Goal: Transaction & Acquisition: Purchase product/service

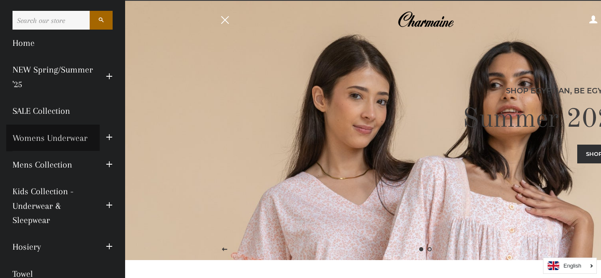
click at [64, 137] on link "Womens Underwear" at bounding box center [52, 138] width 93 height 27
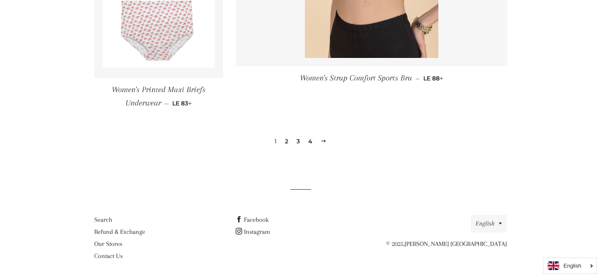
scroll to position [1277, 0]
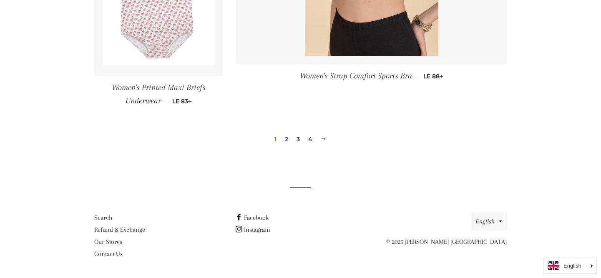
click at [286, 140] on link "2" at bounding box center [286, 139] width 10 height 13
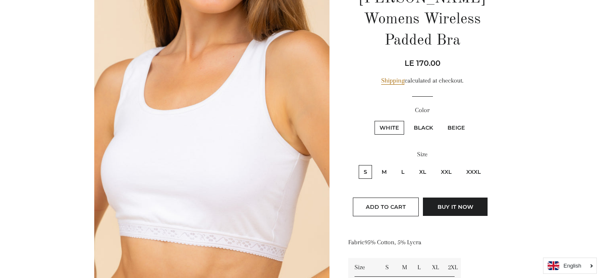
scroll to position [118, 0]
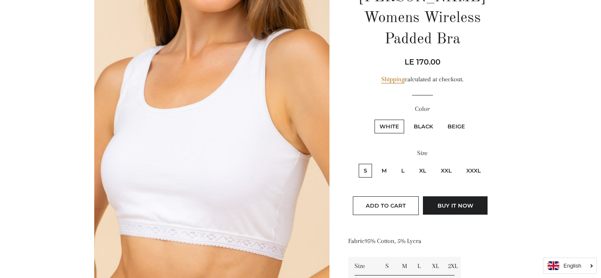
click at [463, 120] on label "Beige" at bounding box center [456, 127] width 28 height 14
click at [441, 118] on input "Beige" at bounding box center [441, 118] width 0 height 0
radio input "true"
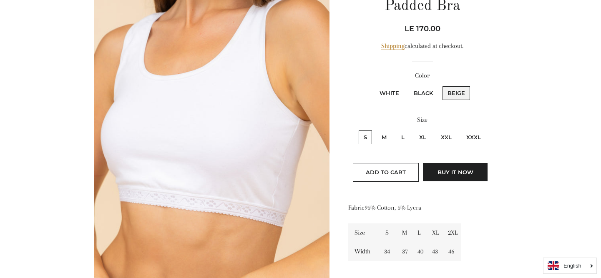
scroll to position [151, 0]
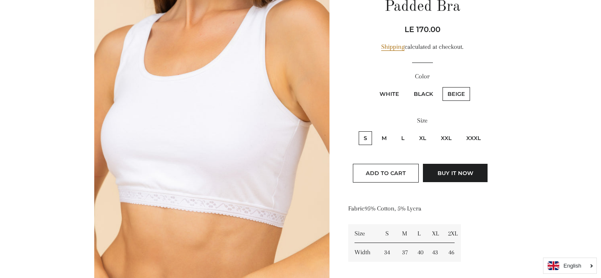
click at [423, 87] on label "Black" at bounding box center [423, 94] width 29 height 14
click at [408, 86] on input "Black" at bounding box center [407, 86] width 0 height 0
radio input "true"
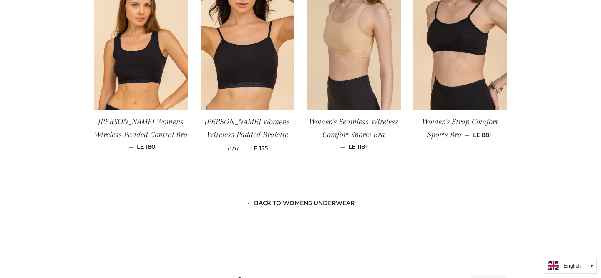
scroll to position [709, 0]
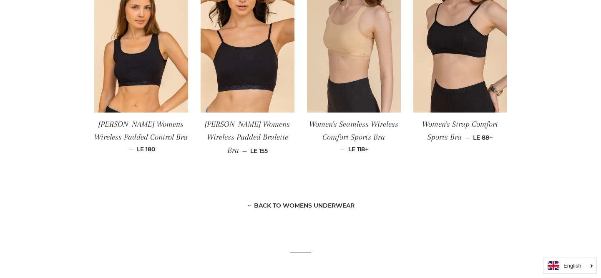
click at [361, 122] on span "Women's Seamless Wireless Comfort Sports Bra" at bounding box center [353, 131] width 89 height 22
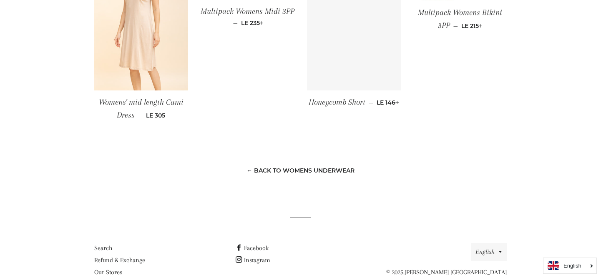
scroll to position [697, 0]
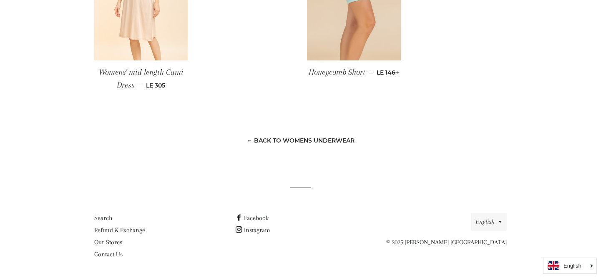
click at [251, 140] on link "← Back to Womens Underwear" at bounding box center [300, 141] width 108 height 8
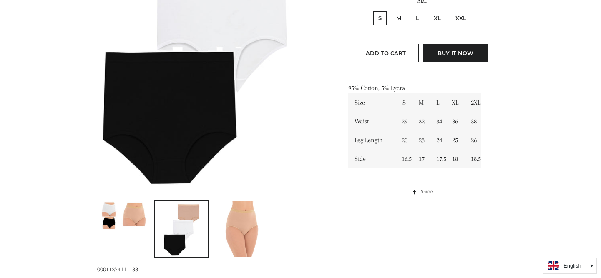
scroll to position [0, 0]
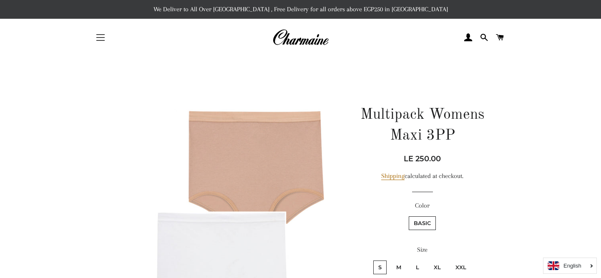
click at [100, 38] on button "Site navigation" at bounding box center [100, 37] width 21 height 21
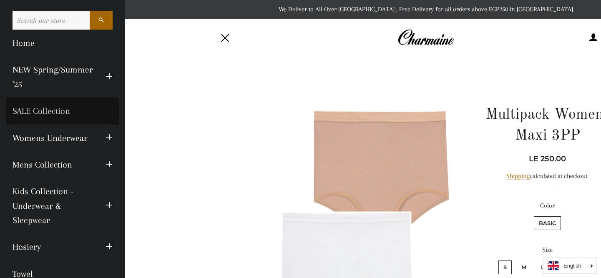
click at [70, 112] on link "SALE Collection" at bounding box center [62, 111] width 113 height 27
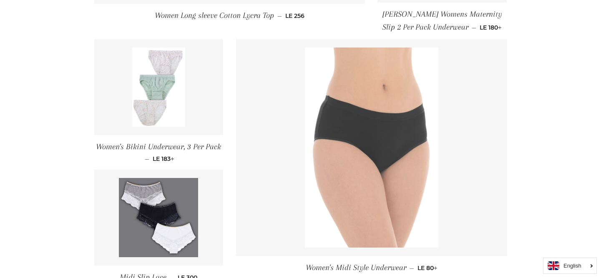
scroll to position [562, 0]
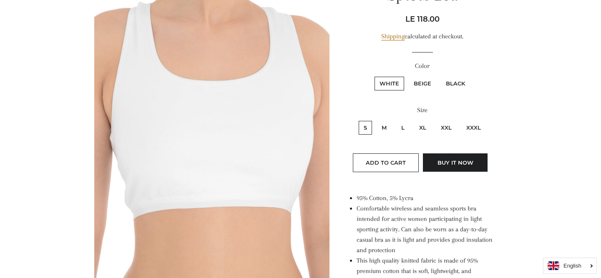
scroll to position [155, 0]
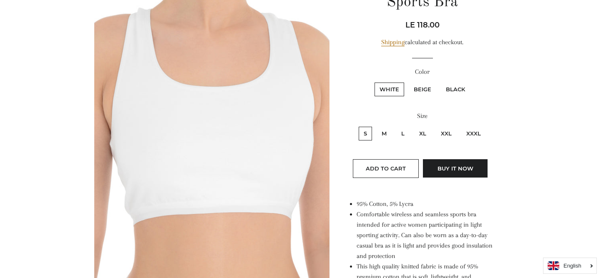
click at [455, 89] on label "Black" at bounding box center [455, 90] width 29 height 14
click at [440, 82] on input "Black" at bounding box center [439, 81] width 0 height 0
radio input "true"
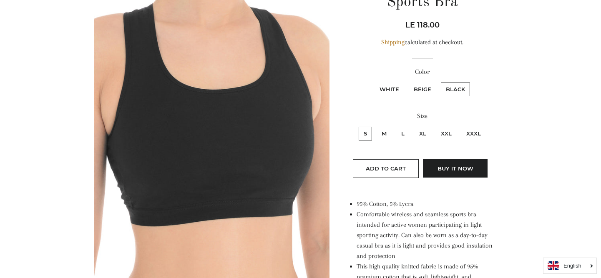
click at [407, 133] on label "L" at bounding box center [402, 134] width 13 height 14
click at [395, 126] on input "L" at bounding box center [395, 125] width 0 height 0
radio input "true"
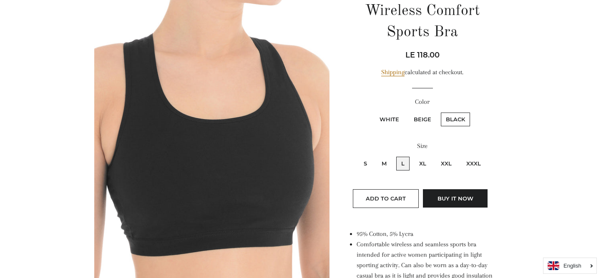
scroll to position [120, 0]
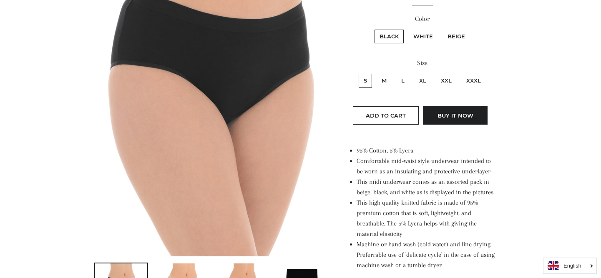
scroll to position [183, 0]
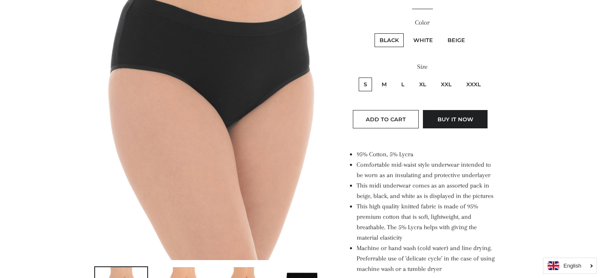
click at [402, 83] on label "L" at bounding box center [402, 85] width 13 height 14
click at [395, 77] on input "L" at bounding box center [395, 76] width 0 height 0
radio input "true"
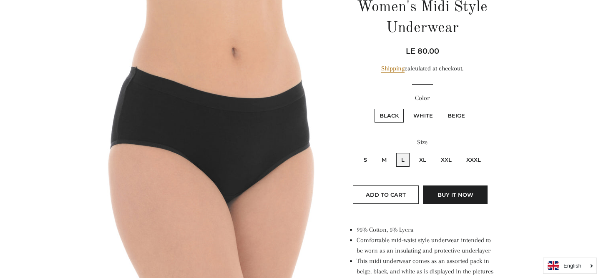
scroll to position [107, 0]
click at [429, 117] on label "White" at bounding box center [423, 116] width 30 height 14
click at [407, 108] on input "White" at bounding box center [407, 108] width 0 height 0
radio input "true"
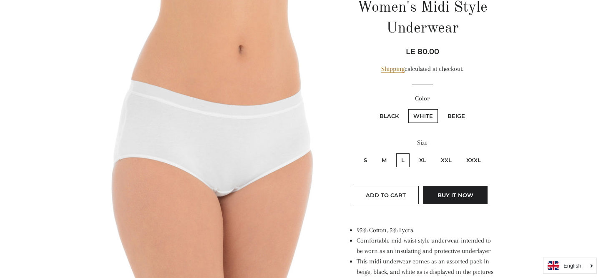
click at [452, 118] on label "Beige" at bounding box center [456, 116] width 28 height 14
click at [441, 108] on input "Beige" at bounding box center [441, 108] width 0 height 0
radio input "true"
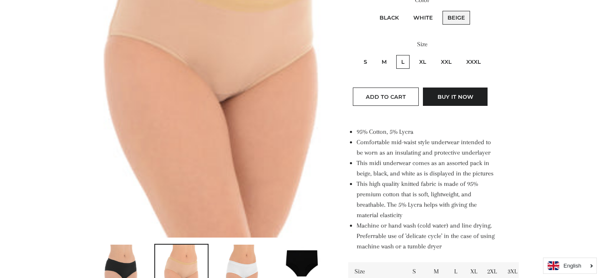
scroll to position [203, 0]
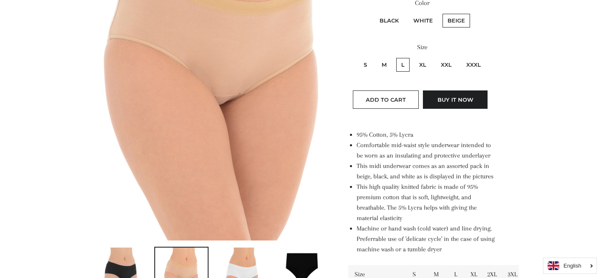
click at [386, 20] on label "Black" at bounding box center [388, 21] width 29 height 14
click at [374, 13] on input "Black" at bounding box center [373, 13] width 0 height 0
radio input "true"
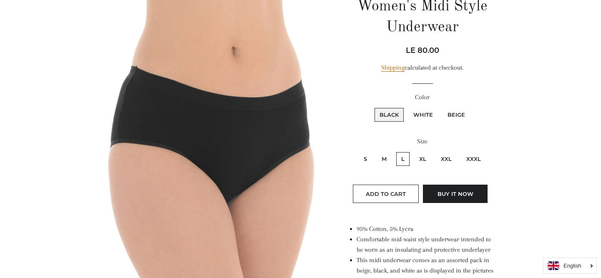
scroll to position [110, 0]
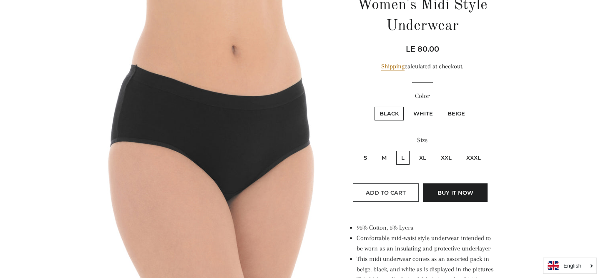
click at [397, 192] on span "Add to Cart" at bounding box center [386, 192] width 40 height 7
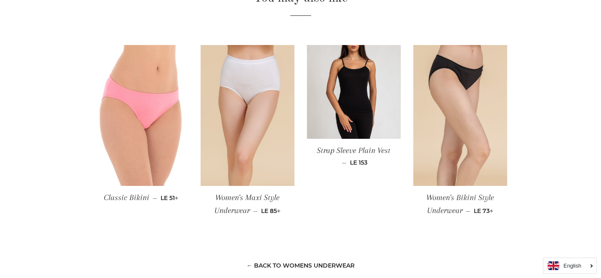
scroll to position [679, 0]
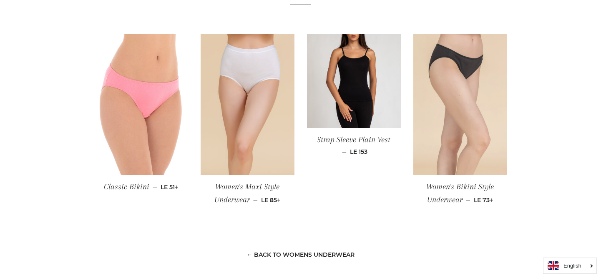
click at [437, 117] on img at bounding box center [460, 104] width 94 height 141
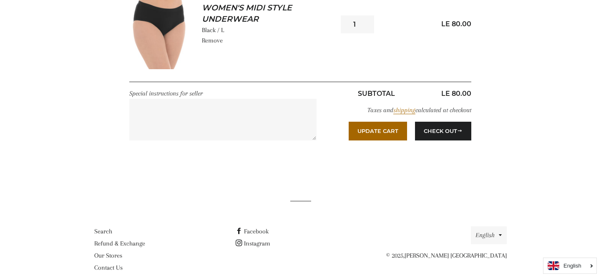
scroll to position [209, 0]
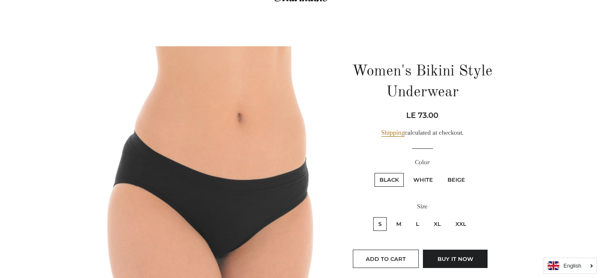
scroll to position [50, 0]
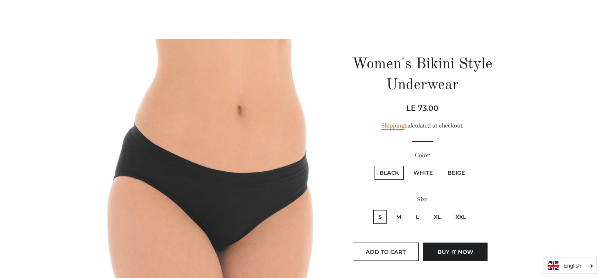
click at [417, 216] on label "L" at bounding box center [417, 217] width 13 height 14
click at [410, 209] on input "L" at bounding box center [409, 209] width 0 height 0
radio input "true"
click at [398, 252] on span "Add to Cart" at bounding box center [386, 251] width 40 height 7
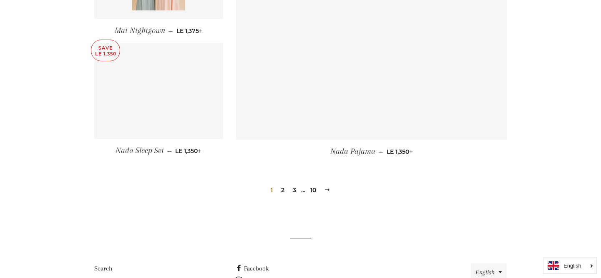
scroll to position [1203, 0]
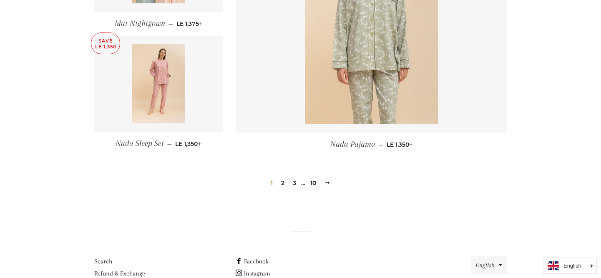
click at [281, 177] on link "2" at bounding box center [283, 183] width 10 height 13
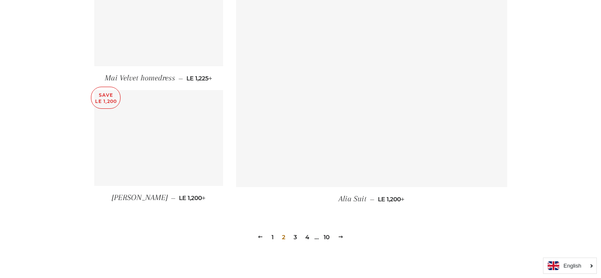
scroll to position [1143, 0]
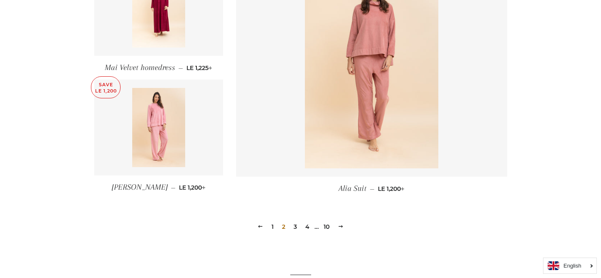
click at [295, 227] on link "3" at bounding box center [295, 227] width 10 height 13
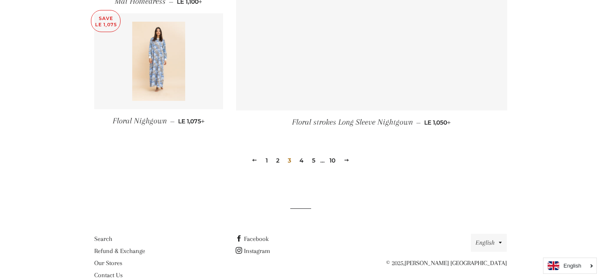
scroll to position [1235, 0]
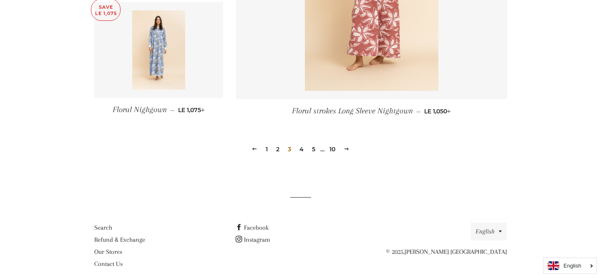
click at [302, 143] on link "4" at bounding box center [301, 149] width 11 height 13
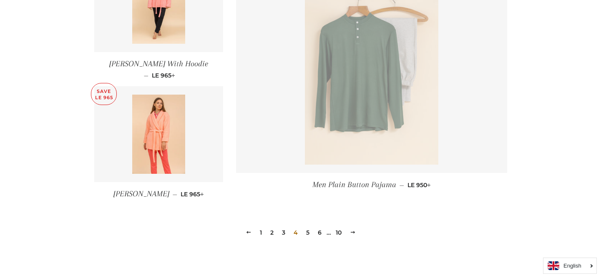
scroll to position [1247, 0]
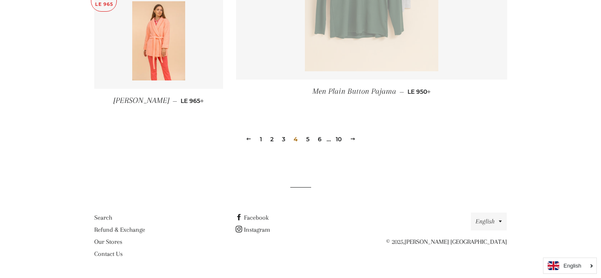
click at [304, 143] on link "5" at bounding box center [308, 139] width 10 height 13
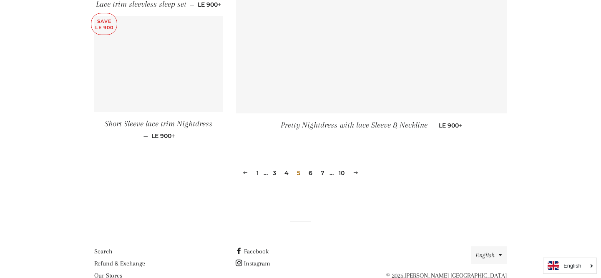
scroll to position [1214, 0]
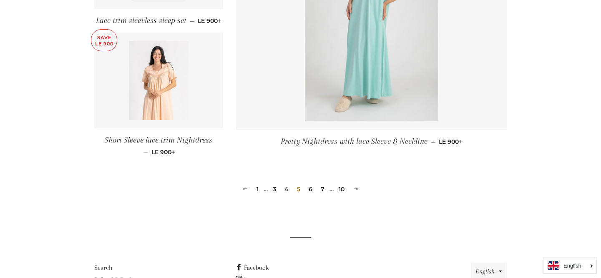
click at [311, 189] on link "6" at bounding box center [310, 189] width 10 height 13
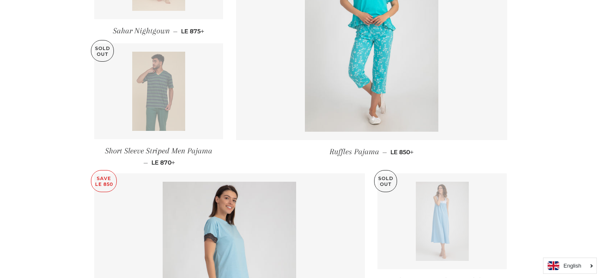
scroll to position [745, 0]
